Goal: Use online tool/utility

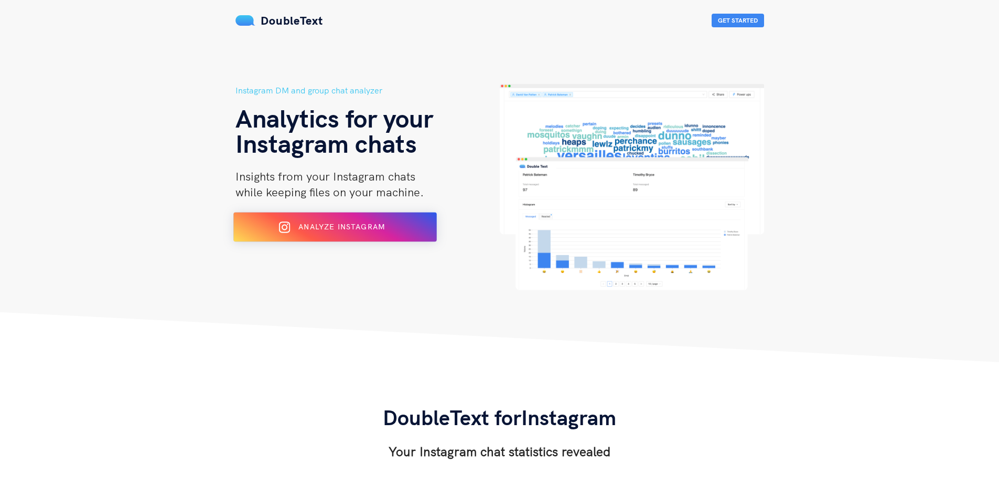
click at [337, 227] on span "Analyze Instagram" at bounding box center [341, 226] width 87 height 9
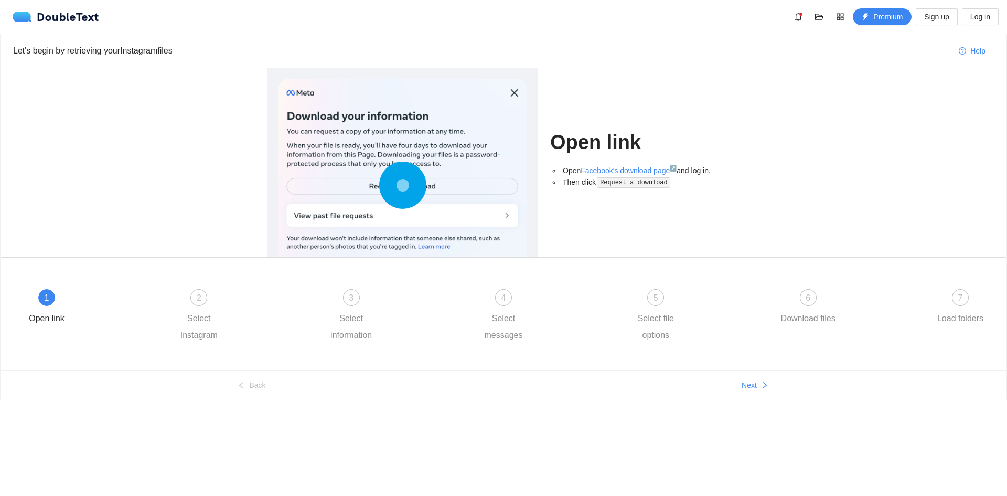
click at [408, 181] on circle at bounding box center [402, 184] width 11 height 11
click at [215, 300] on div "2 Select Instagram" at bounding box center [244, 316] width 152 height 55
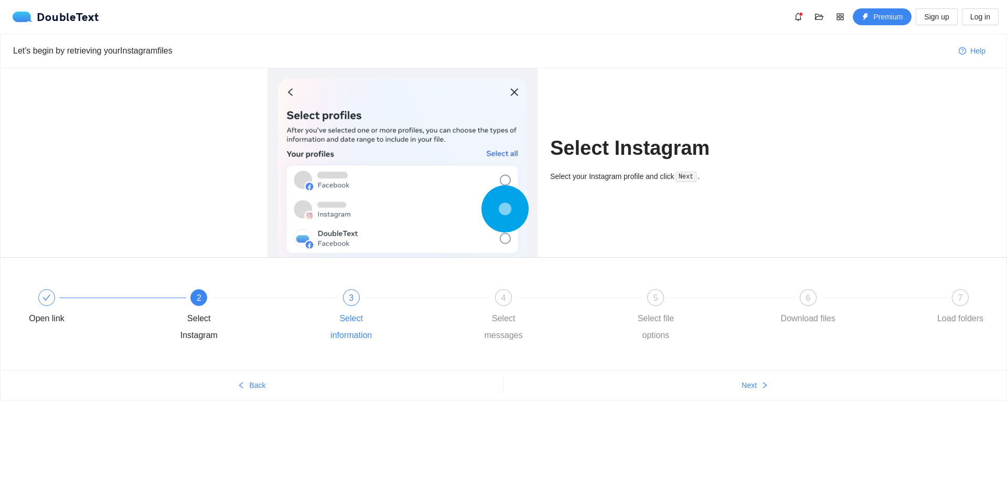
click at [357, 289] on div "3 Select information" at bounding box center [397, 316] width 152 height 55
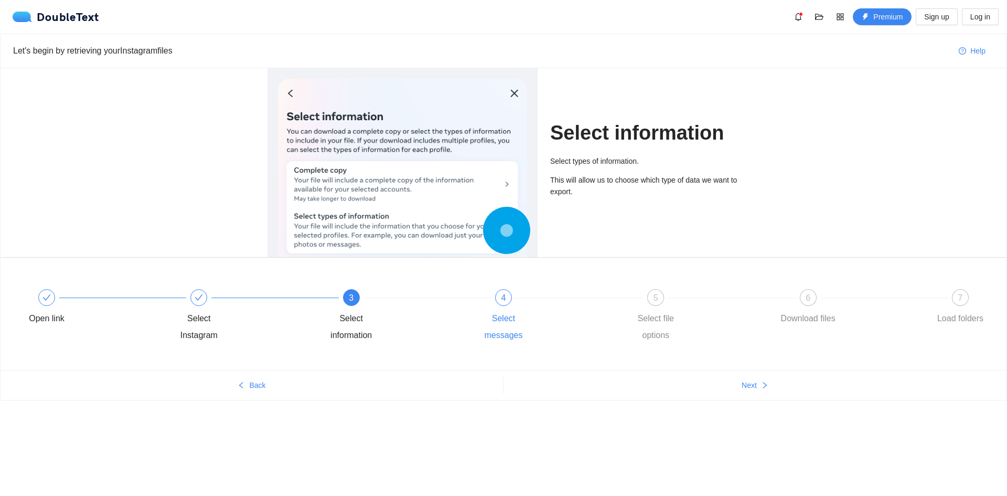
click at [499, 304] on div "4" at bounding box center [503, 297] width 17 height 17
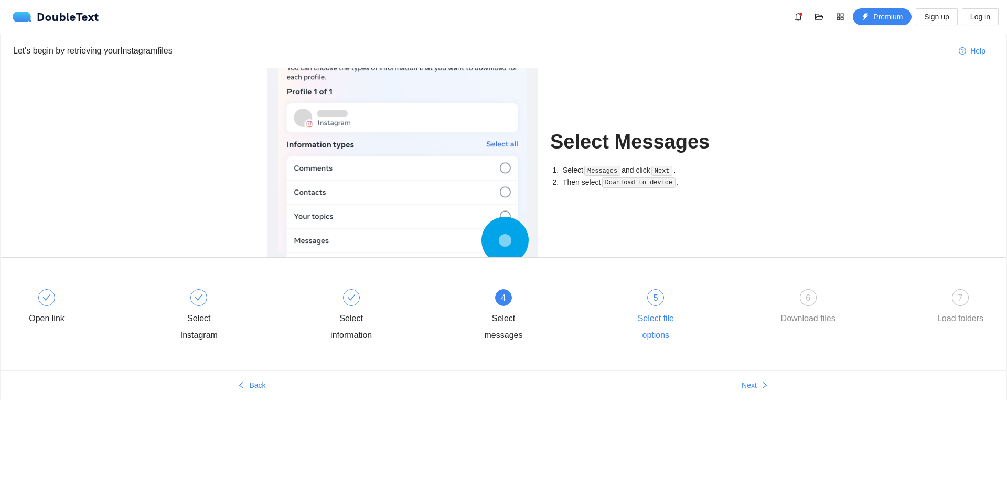
drag, startPoint x: 649, startPoint y: 295, endPoint x: 711, endPoint y: 303, distance: 62.4
click at [650, 295] on div "5" at bounding box center [655, 297] width 17 height 17
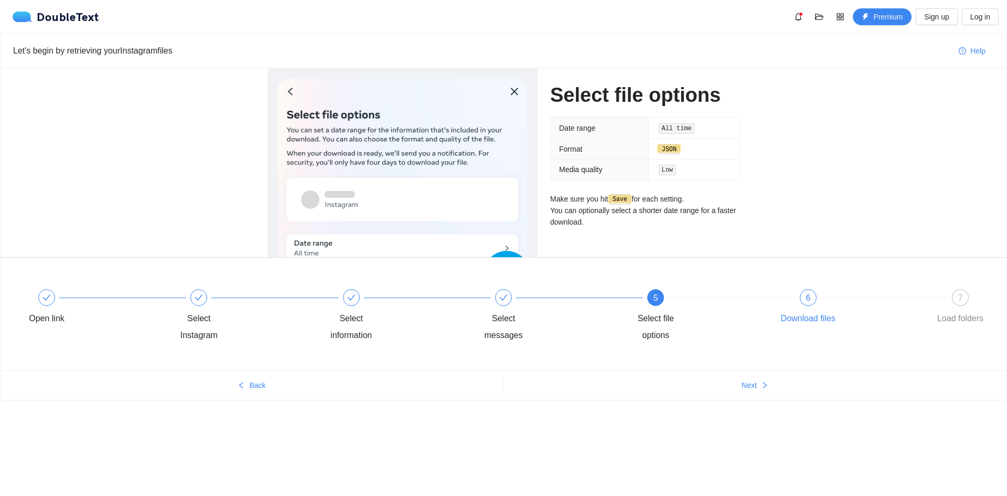
drag, startPoint x: 819, startPoint y: 296, endPoint x: 846, endPoint y: 296, distance: 26.7
click at [827, 296] on div at bounding box center [884, 297] width 152 height 4
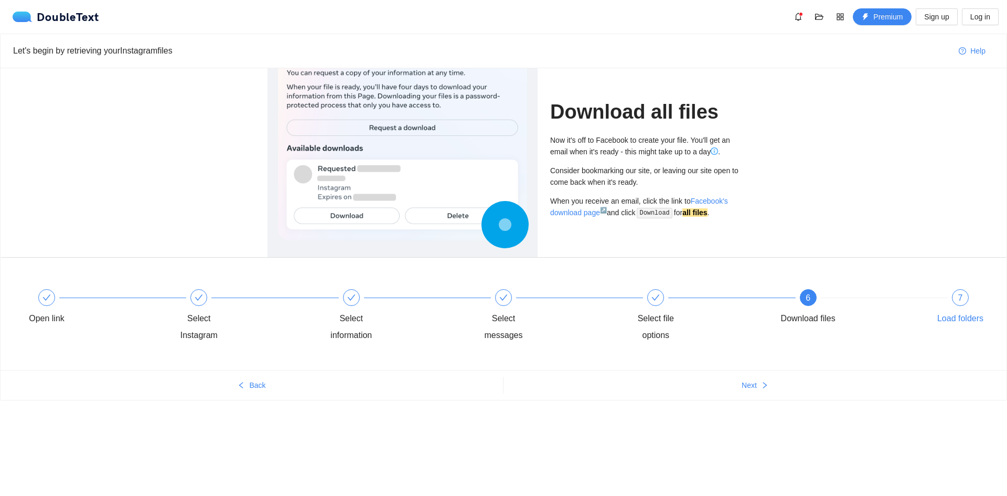
click at [967, 300] on div "7" at bounding box center [960, 297] width 17 height 17
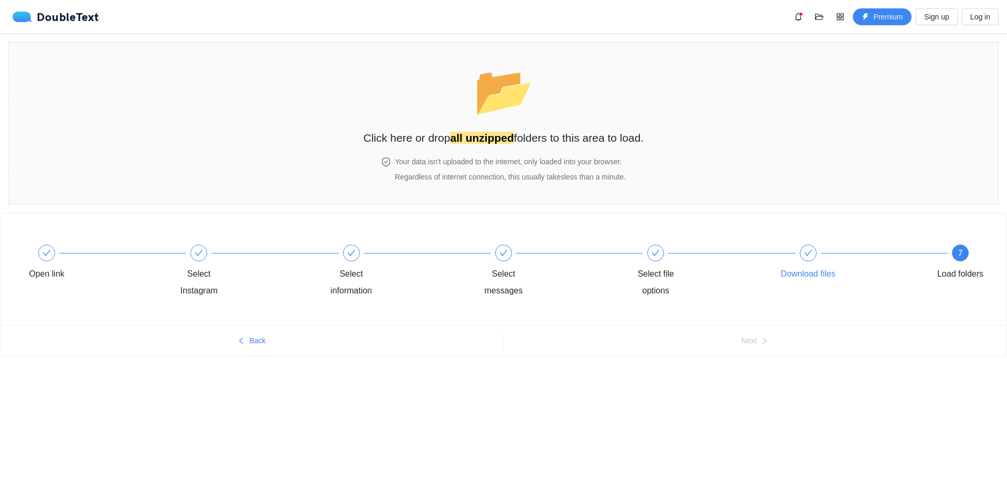
click at [812, 256] on div at bounding box center [808, 252] width 17 height 17
